Goal: Find specific page/section: Find specific page/section

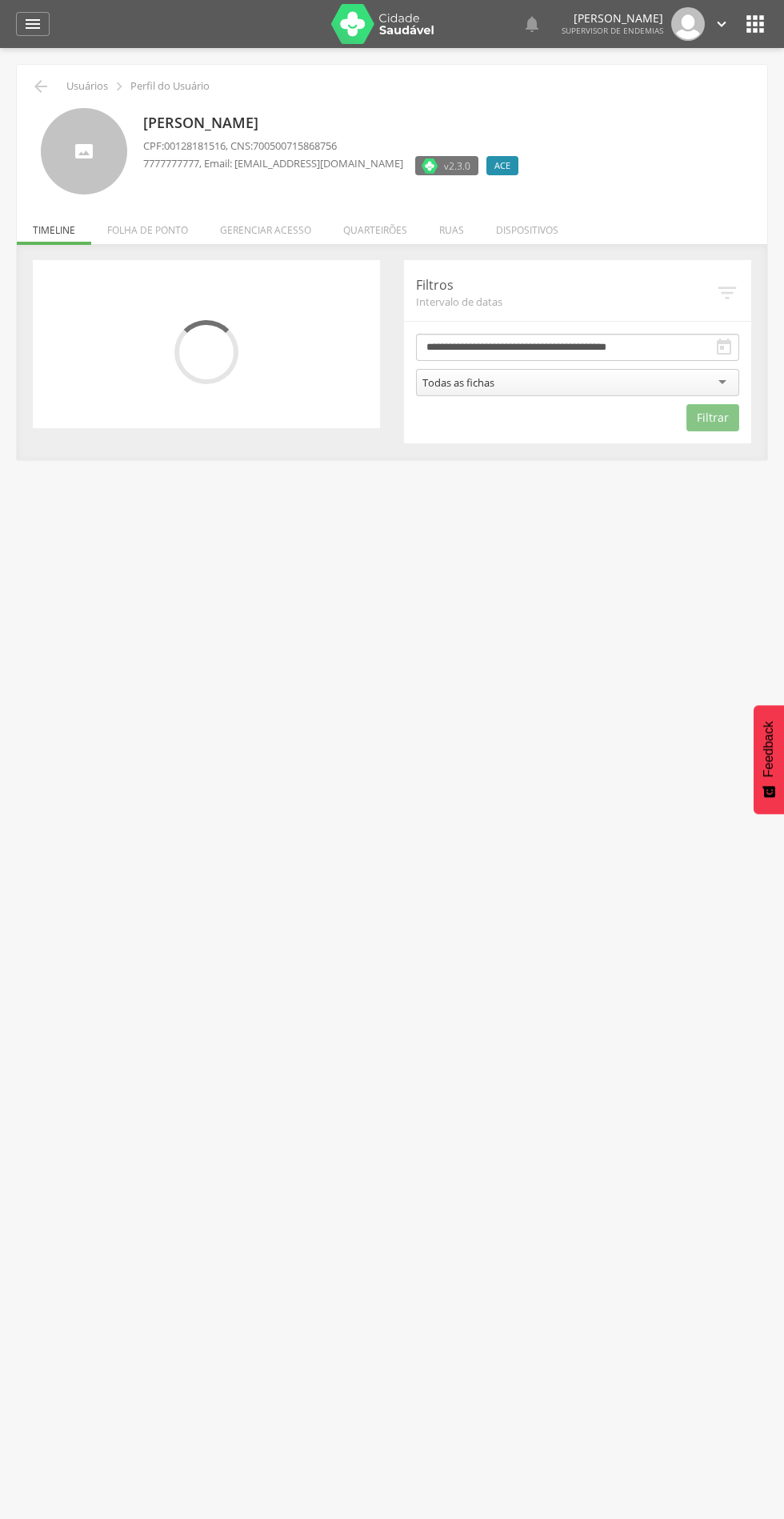
click at [388, 229] on li "Quarteirões" at bounding box center [374, 226] width 96 height 38
click at [380, 234] on li "Quarteirões" at bounding box center [374, 226] width 96 height 38
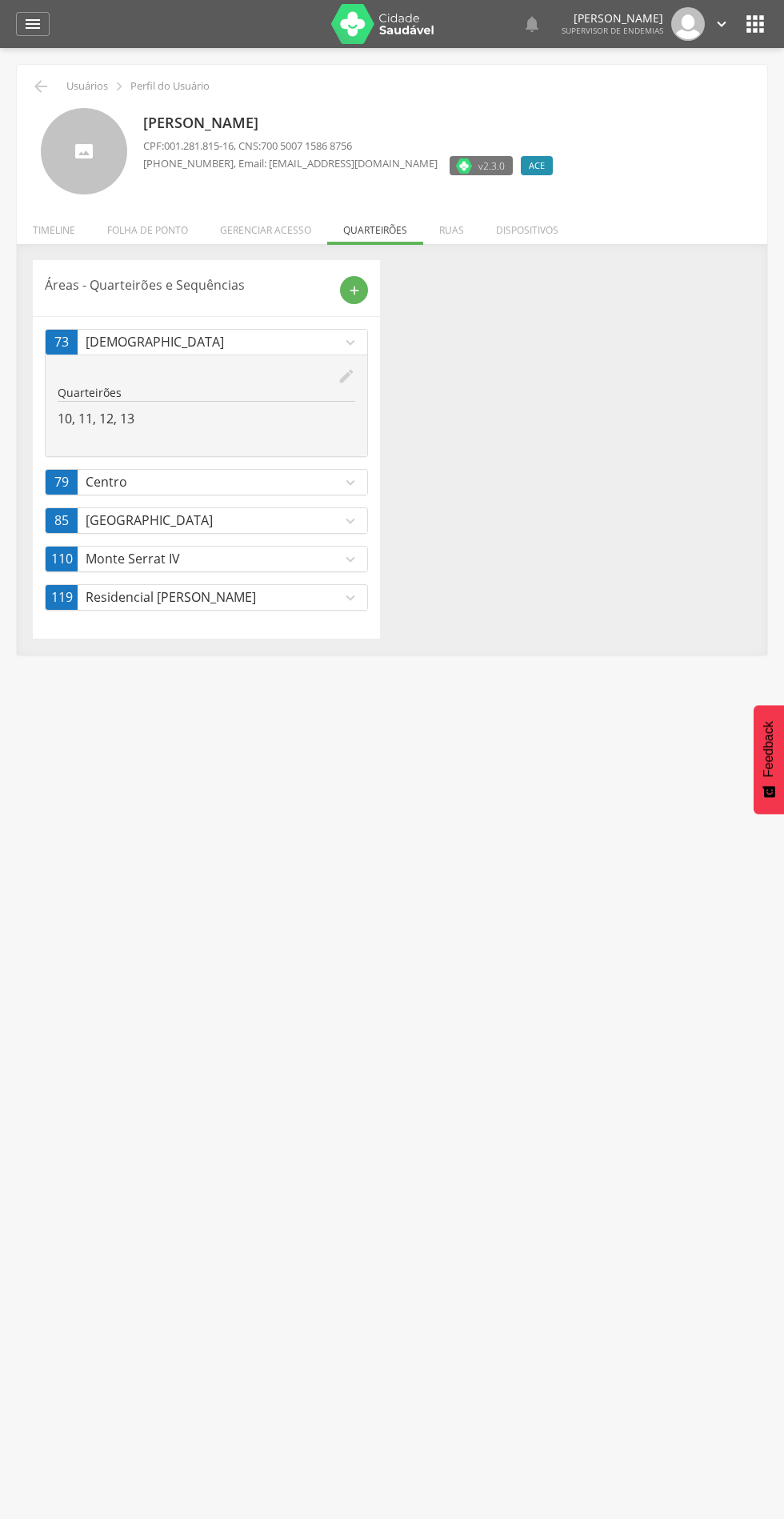
scroll to position [11, 0]
